Goal: Task Accomplishment & Management: Use online tool/utility

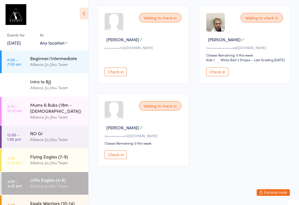
click at [65, 75] on div "Intro to BJJ Alliance Jiu Jitsu Team" at bounding box center [59, 85] width 58 height 22
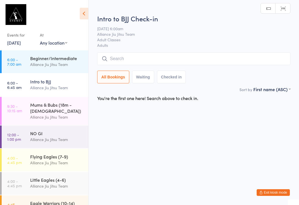
click at [59, 33] on div "At" at bounding box center [53, 35] width 27 height 9
click at [67, 62] on div "Alliance Jiu Jitsu Team" at bounding box center [57, 64] width 54 height 6
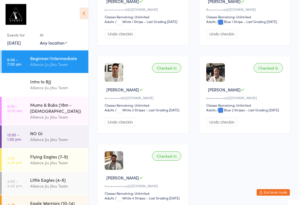
scroll to position [306, 0]
click at [48, 184] on div "Alliance Jiu Jitsu Team" at bounding box center [57, 186] width 54 height 6
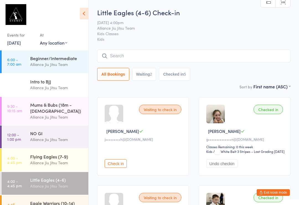
click at [223, 50] on input "search" at bounding box center [194, 56] width 194 height 13
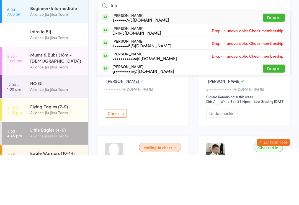
type input "Tob"
click at [269, 64] on button "Drop in" at bounding box center [274, 68] width 22 height 8
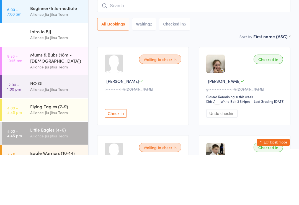
scroll to position [50, 0]
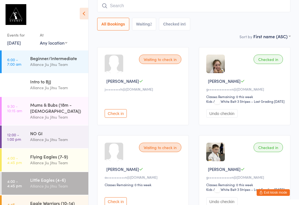
click at [147, 4] on input "search" at bounding box center [194, 5] width 194 height 13
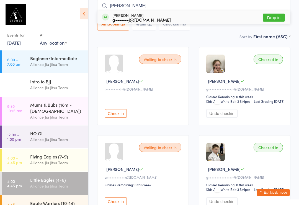
type input "[PERSON_NAME]"
click at [276, 18] on button "Drop in" at bounding box center [274, 18] width 22 height 8
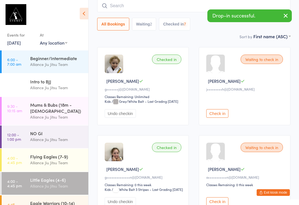
click at [195, 37] on div "Sort by First name (ASC) First name (ASC) First name (DESC) Last name (ASC) Las…" at bounding box center [194, 36] width 194 height 6
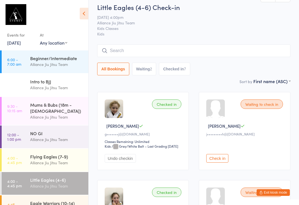
scroll to position [0, 0]
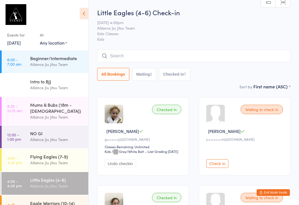
click at [110, 58] on input "search" at bounding box center [194, 56] width 194 height 13
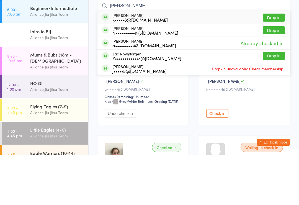
type input "Zack"
click at [272, 77] on button "Drop in" at bounding box center [274, 81] width 22 height 8
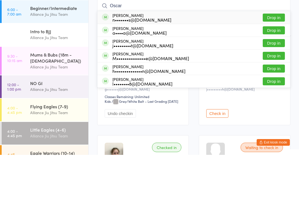
type input "Oscar"
click at [275, 115] on button "Drop in" at bounding box center [274, 119] width 22 height 8
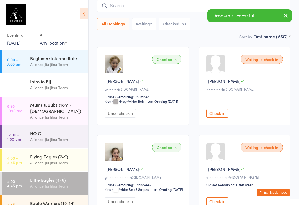
click at [144, 7] on input "search" at bounding box center [194, 5] width 194 height 13
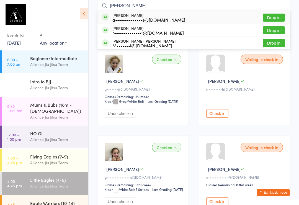
type input "Hazel"
click at [272, 28] on button "Drop in" at bounding box center [274, 30] width 22 height 8
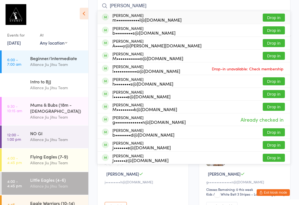
type input "Lucy"
click at [277, 17] on button "Drop in" at bounding box center [274, 18] width 22 height 8
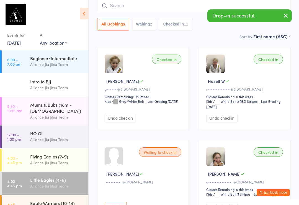
click at [133, 7] on input "search" at bounding box center [194, 5] width 194 height 13
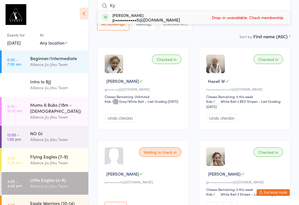
type input "K"
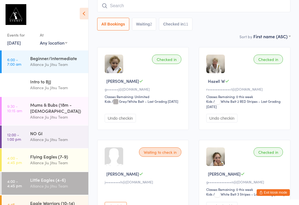
click at [224, 29] on div "All Bookings Waiting 2 Checked in 11" at bounding box center [194, 24] width 194 height 13
click at [276, 188] on div "Checked in Lucie P g••••••••••••••n@bigpond.com Classes Remaining: 0 this week …" at bounding box center [245, 179] width 92 height 78
click at [275, 190] on button "Exit kiosk mode" at bounding box center [273, 192] width 33 height 7
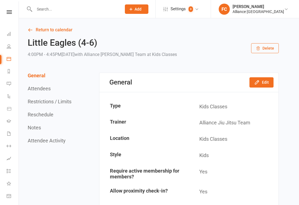
click at [9, 32] on icon at bounding box center [9, 34] width 4 height 4
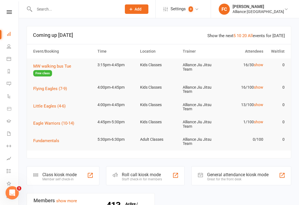
click at [146, 174] on div "Roll call kiosk mode" at bounding box center [142, 174] width 40 height 5
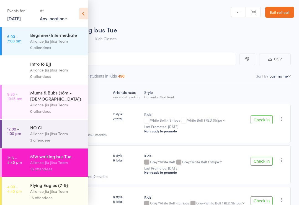
click at [87, 17] on icon at bounding box center [83, 14] width 9 height 12
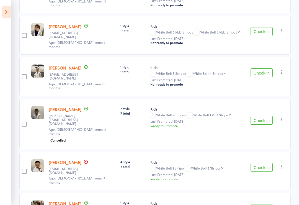
scroll to position [232, 0]
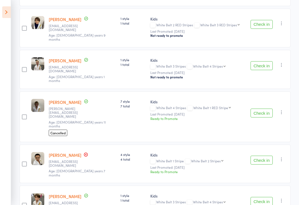
click at [280, 157] on icon "button" at bounding box center [282, 160] width 6 height 6
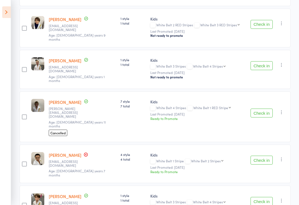
scroll to position [240, 0]
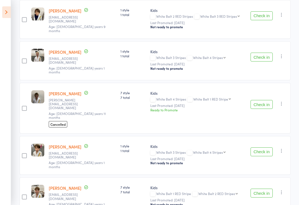
click at [2, 10] on icon at bounding box center [6, 12] width 9 height 12
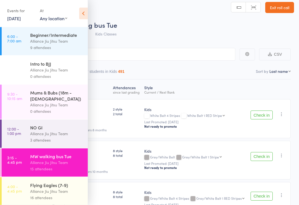
scroll to position [0, 0]
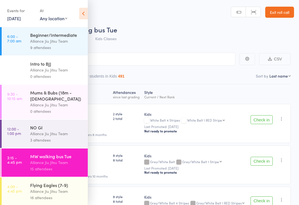
click at [281, 11] on link "Exit roll call" at bounding box center [280, 12] width 29 height 11
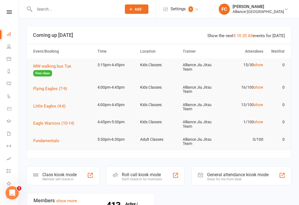
click at [54, 175] on div "Class kiosk mode" at bounding box center [59, 174] width 34 height 5
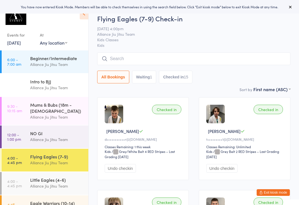
click at [137, 58] on input "search" at bounding box center [194, 58] width 194 height 13
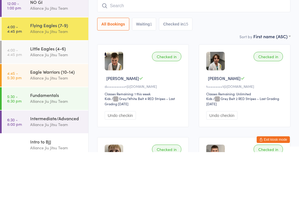
scroll to position [78, 0]
click at [49, 99] on div "Little Eagles (4-6)" at bounding box center [57, 102] width 54 height 6
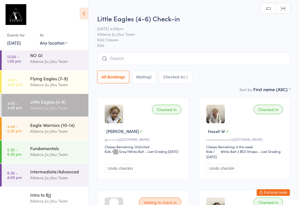
click at [167, 55] on input "search" at bounding box center [194, 58] width 194 height 13
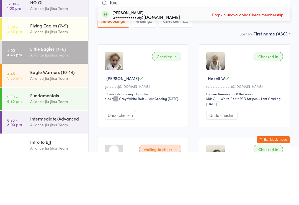
type input "Kye"
click at [212, 83] on div "Sort by First name (ASC) First name (ASC) First name (DESC) Last name (ASC) Las…" at bounding box center [194, 86] width 194 height 6
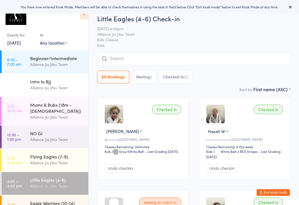
click at [162, 63] on input "search" at bounding box center [194, 58] width 194 height 13
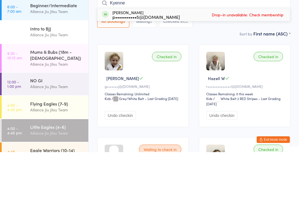
click at [224, 83] on div "Sort by First name (ASC) First name (ASC) First name (DESC) Last name (ASC) Las…" at bounding box center [194, 86] width 194 height 6
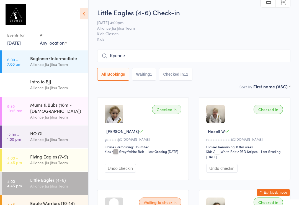
click at [133, 57] on input "Kyenne" at bounding box center [194, 56] width 194 height 13
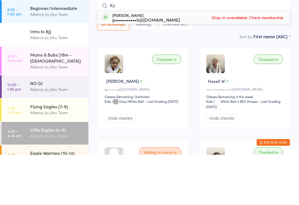
type input "K"
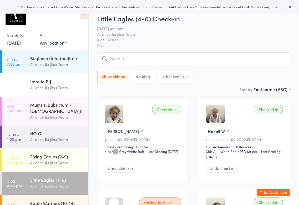
click at [156, 57] on input "search" at bounding box center [194, 58] width 194 height 13
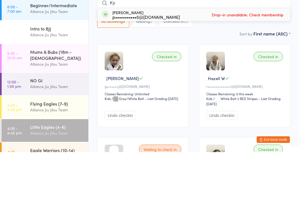
type input "K"
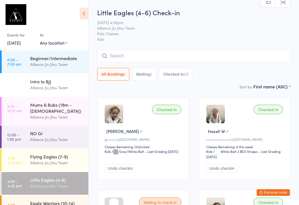
click at [182, 75] on button "Checked in 13" at bounding box center [175, 74] width 33 height 13
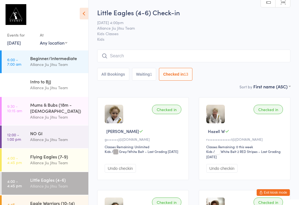
click at [148, 80] on button "Waiting 1" at bounding box center [144, 74] width 24 height 13
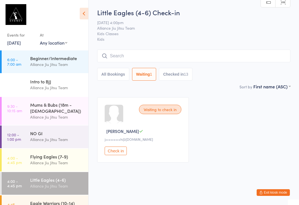
click at [123, 74] on button "All Bookings" at bounding box center [113, 74] width 32 height 13
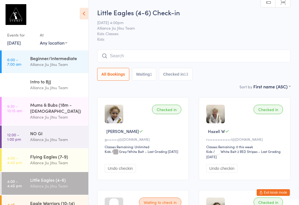
click at [146, 73] on button "Waiting 1" at bounding box center [144, 74] width 24 height 13
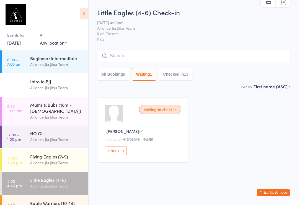
click at [177, 74] on button "Checked in 13" at bounding box center [175, 74] width 33 height 13
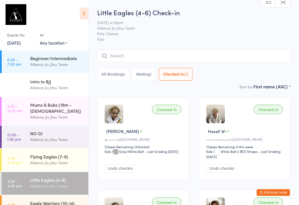
click at [222, 55] on input "search" at bounding box center [194, 56] width 194 height 13
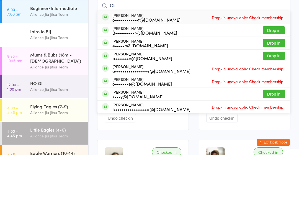
type input "Oli"
click at [275, 77] on button "Drop in" at bounding box center [274, 81] width 22 height 8
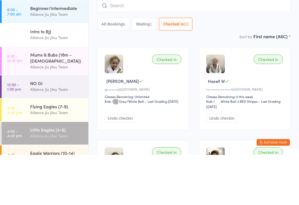
click at [218, 33] on div "Little Eagles (4-6) Check-in 16 Sep 4:00pm Alliance Jiu Jitsu Team Kids Classes…" at bounding box center [194, 46] width 194 height 76
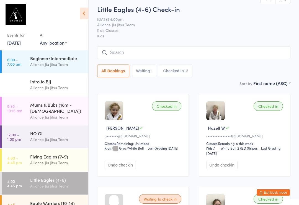
click at [179, 72] on button "Checked in 13" at bounding box center [175, 71] width 33 height 13
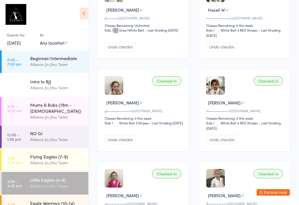
scroll to position [105, 0]
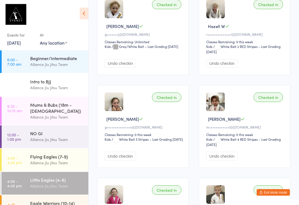
click at [62, 114] on div "Alliance Jiu Jitsu Team" at bounding box center [57, 117] width 54 height 6
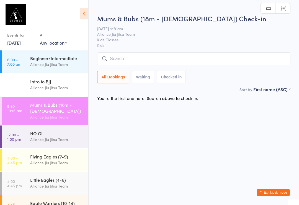
click at [56, 114] on div "Alliance Jiu Jitsu Team" at bounding box center [57, 117] width 54 height 6
click at [52, 160] on div "Alliance Jiu Jitsu Team" at bounding box center [57, 163] width 54 height 6
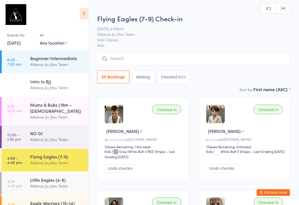
click at [55, 177] on div "Little Eagles (4-6)" at bounding box center [57, 180] width 54 height 6
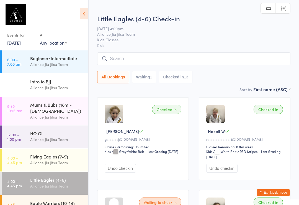
click at [176, 81] on button "Checked in 13" at bounding box center [175, 77] width 33 height 13
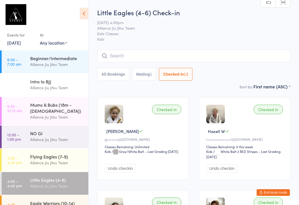
click at [140, 59] on input "search" at bounding box center [194, 56] width 194 height 13
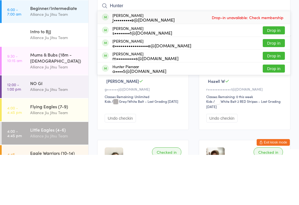
type input "Hunter"
click at [277, 115] on button "Drop in" at bounding box center [274, 119] width 22 height 8
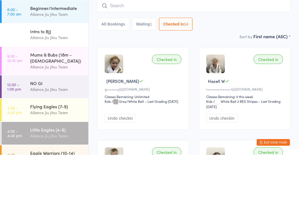
click at [218, 68] on div "All Bookings Waiting 1 Checked in 14" at bounding box center [194, 74] width 194 height 13
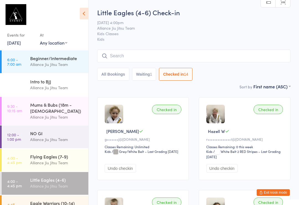
click at [115, 55] on input "search" at bounding box center [194, 56] width 194 height 13
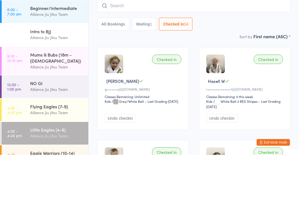
type input "V"
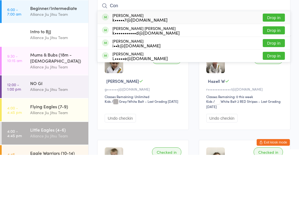
type input "Con"
click at [273, 64] on button "Drop in" at bounding box center [274, 68] width 22 height 8
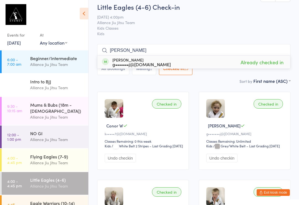
scroll to position [3, 0]
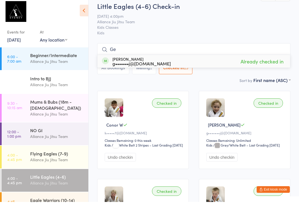
type input "G"
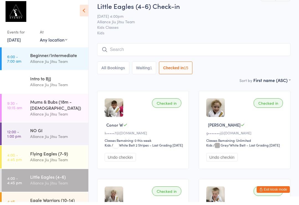
click at [232, 22] on span "Alliance Jiu Jitsu Team" at bounding box center [189, 25] width 185 height 6
